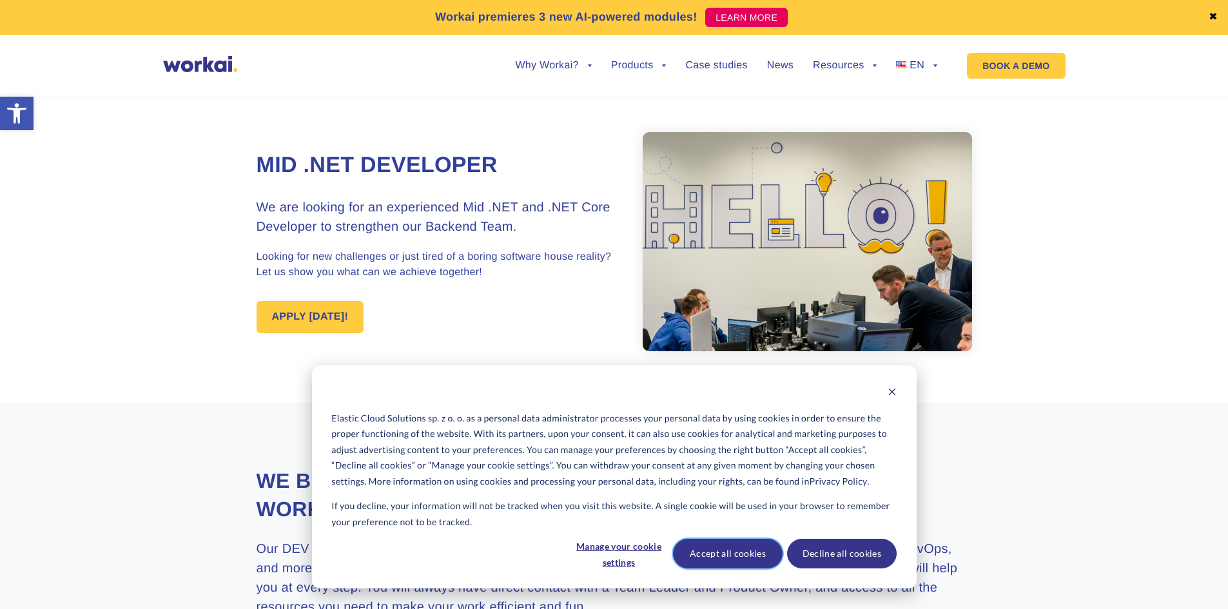
click at [703, 546] on button "Accept all cookies" at bounding box center [728, 554] width 110 height 30
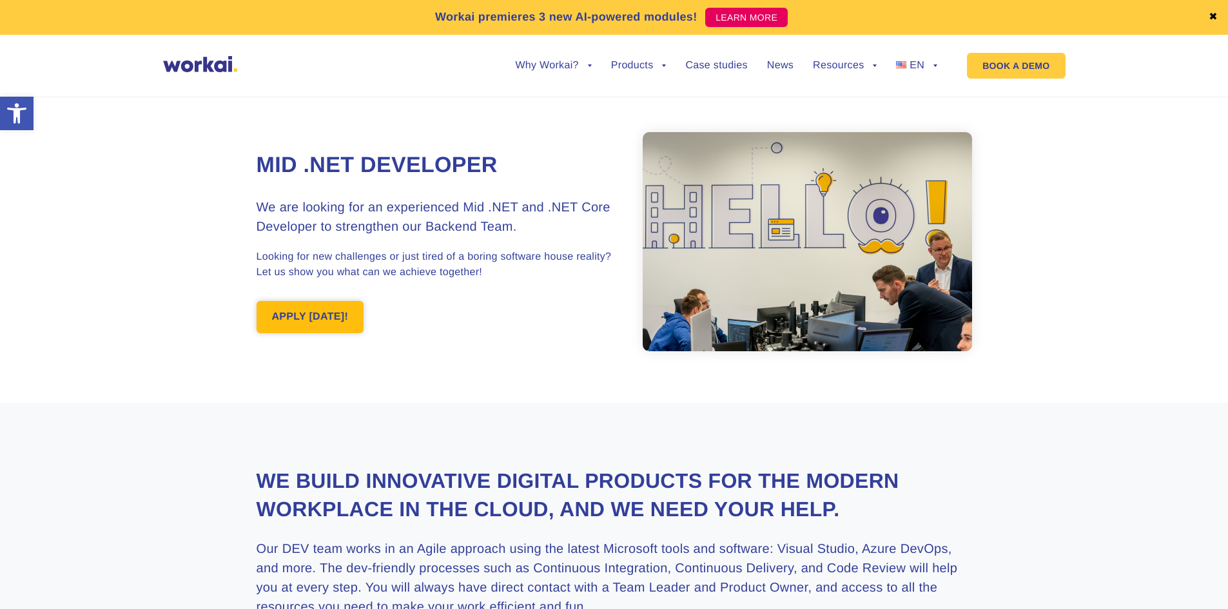
click at [302, 313] on link "APPLY [DATE]!" at bounding box center [311, 317] width 108 height 32
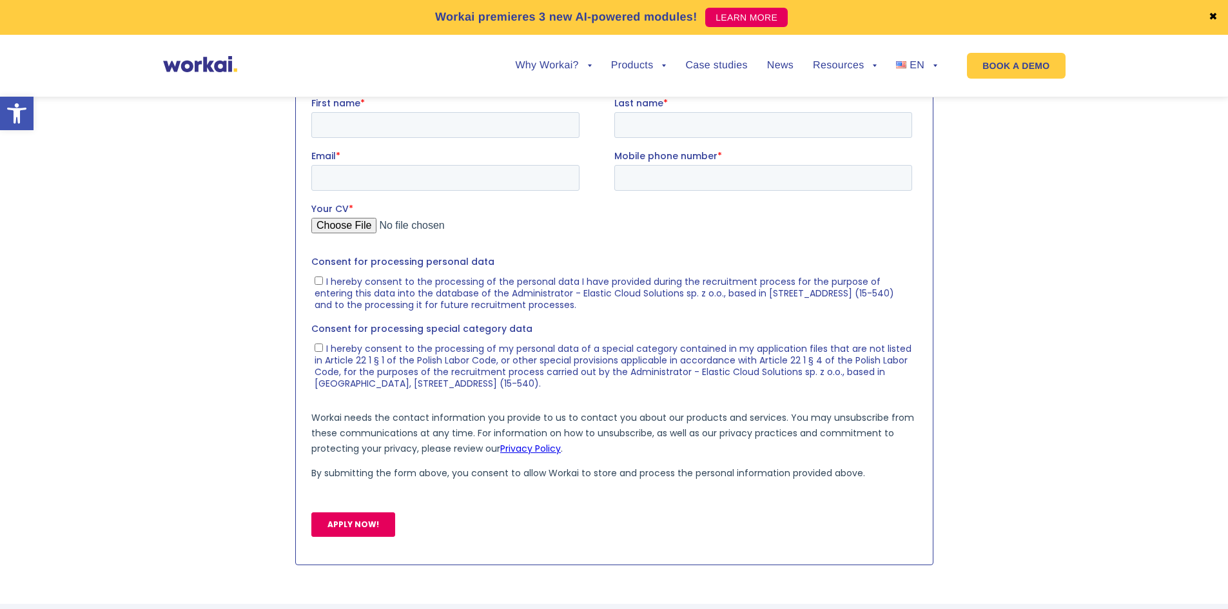
scroll to position [1324, 0]
click at [425, 118] on input "First name *" at bounding box center [445, 124] width 268 height 26
type input "[PERSON_NAME]"
type input "[PERSON_NAME][EMAIL_ADDRESS][PERSON_NAME][DOMAIN_NAME]"
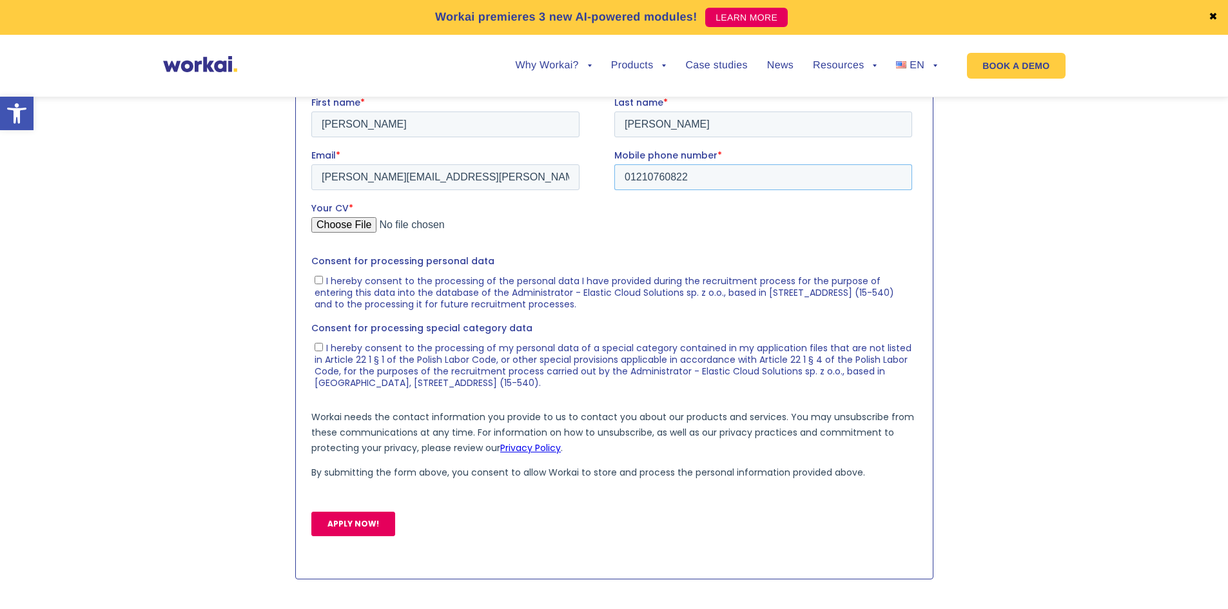
type input "01210760822"
click at [349, 222] on input "Your CV *" at bounding box center [611, 230] width 601 height 26
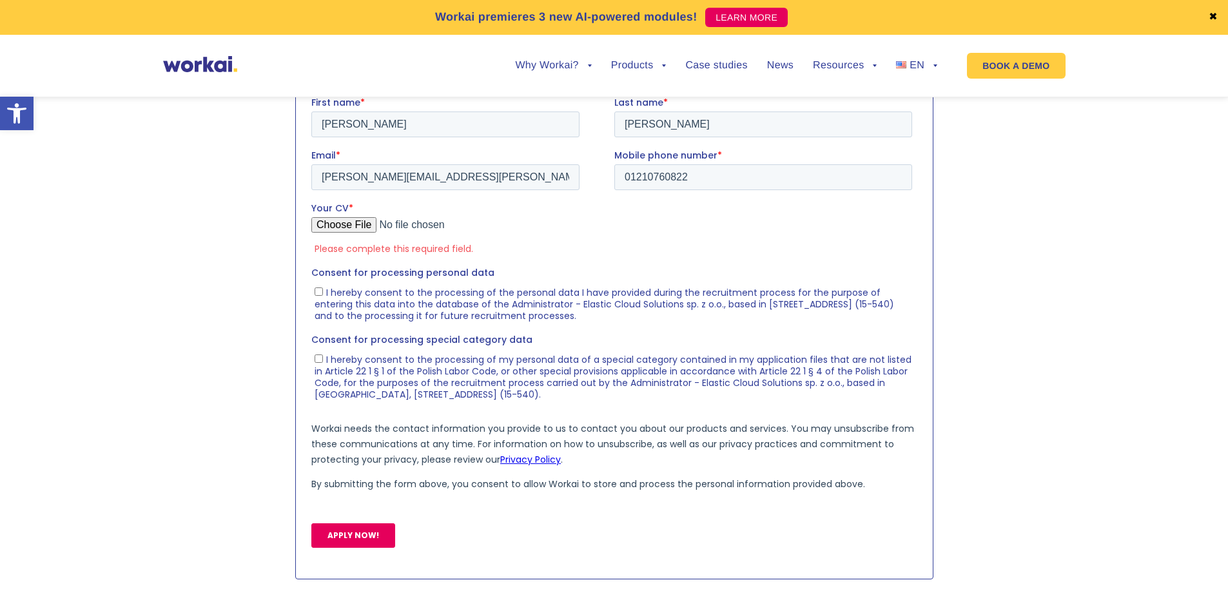
type input "C:\fakepath\[PERSON_NAME] - Senior Software Engineer (2).pdf"
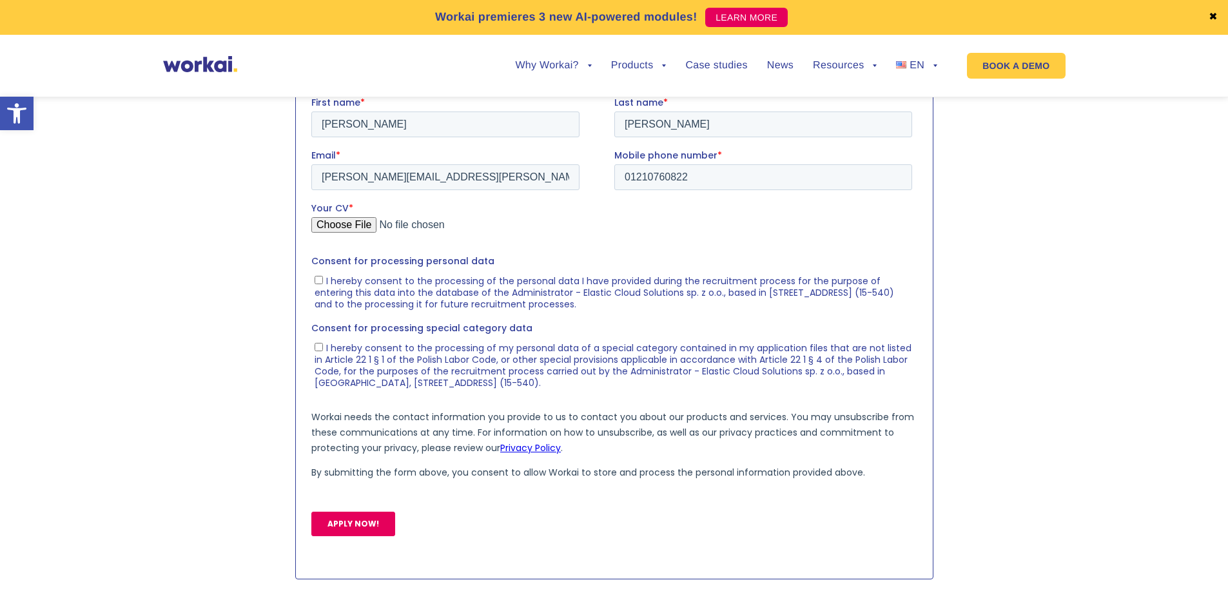
click at [317, 281] on input "I hereby consent to the processing of the personal data I have provided during …" at bounding box center [318, 279] width 8 height 8
checkbox input "true"
click at [317, 346] on input "I hereby consent to the processing of my personal data of a special category co…" at bounding box center [318, 346] width 8 height 8
checkbox input "true"
click at [362, 518] on input "APPLY NOW!" at bounding box center [353, 523] width 84 height 24
